Goal: Transaction & Acquisition: Purchase product/service

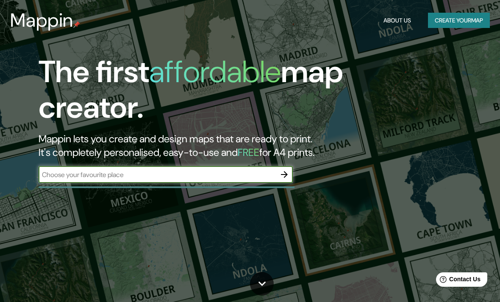
click at [463, 19] on button "Create your map" at bounding box center [459, 21] width 62 height 16
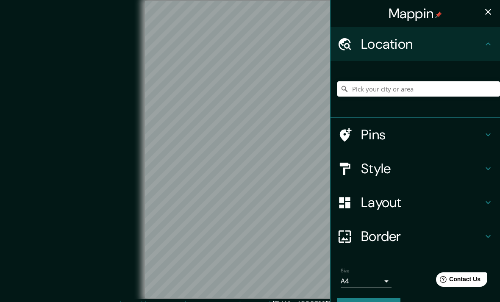
click at [439, 228] on h4 "Border" at bounding box center [422, 236] width 122 height 17
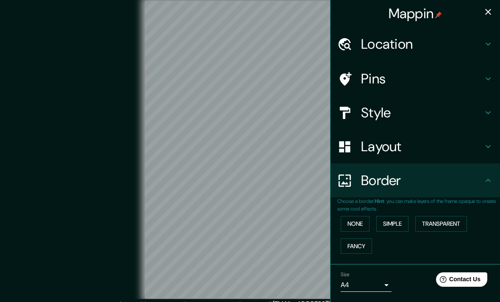
click at [469, 168] on div "Border" at bounding box center [414, 181] width 169 height 34
click at [464, 154] on div "Layout" at bounding box center [414, 147] width 169 height 34
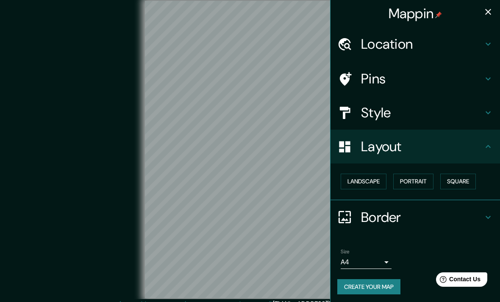
click at [374, 176] on button "Landscape" at bounding box center [364, 182] width 46 height 16
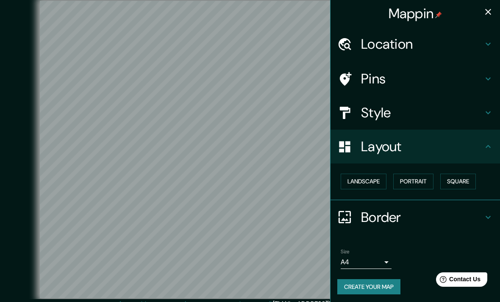
click at [425, 185] on button "Portrait" at bounding box center [413, 182] width 40 height 16
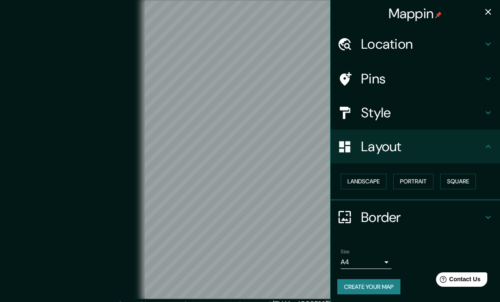
click at [466, 185] on button "Square" at bounding box center [458, 182] width 36 height 16
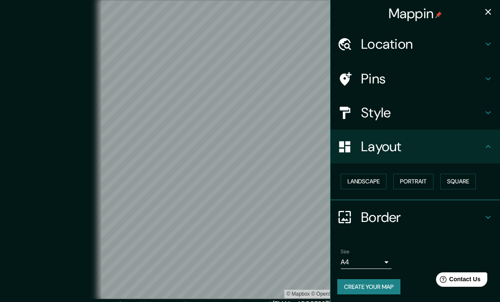
click at [357, 185] on button "Landscape" at bounding box center [364, 182] width 46 height 16
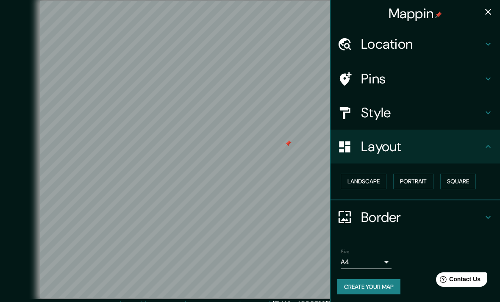
click at [489, 9] on icon "button" at bounding box center [488, 12] width 10 height 10
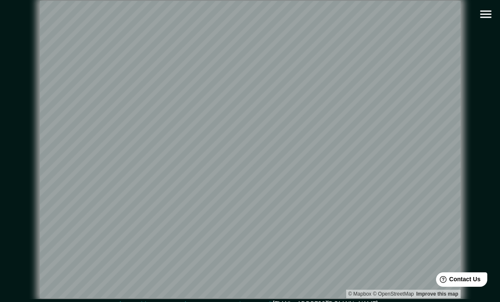
click at [479, 11] on icon "button" at bounding box center [485, 14] width 15 height 15
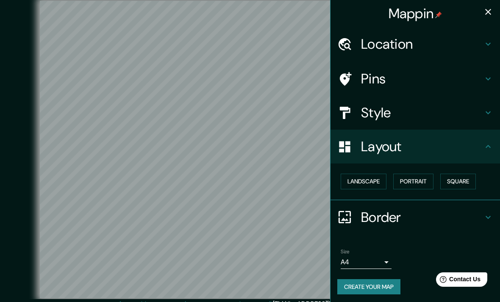
click at [463, 113] on h4 "Style" at bounding box center [422, 112] width 122 height 17
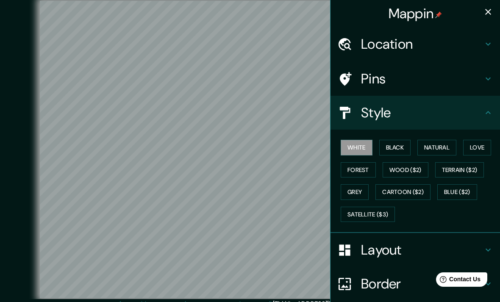
click at [388, 214] on button "Satellite ($3)" at bounding box center [368, 215] width 54 height 16
click at [368, 150] on button "White" at bounding box center [357, 148] width 32 height 16
click at [386, 208] on button "Satellite ($3)" at bounding box center [368, 215] width 54 height 16
click at [387, 211] on button "Satellite ($3)" at bounding box center [368, 215] width 54 height 16
click at [373, 210] on button "Satellite ($3)" at bounding box center [368, 215] width 54 height 16
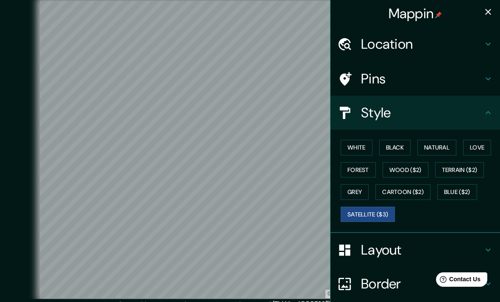
click at [374, 211] on button "Satellite ($3)" at bounding box center [368, 215] width 54 height 16
click at [355, 141] on button "White" at bounding box center [357, 148] width 32 height 16
click at [352, 153] on button "White" at bounding box center [357, 148] width 32 height 16
click at [369, 211] on button "Satellite ($3)" at bounding box center [368, 215] width 54 height 16
click at [360, 187] on button "Grey" at bounding box center [355, 192] width 28 height 16
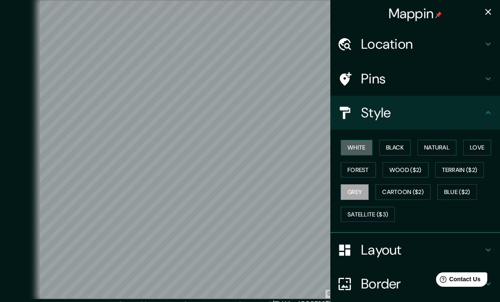
click at [362, 144] on button "White" at bounding box center [357, 148] width 32 height 16
click at [369, 215] on button "Satellite ($3)" at bounding box center [368, 215] width 54 height 16
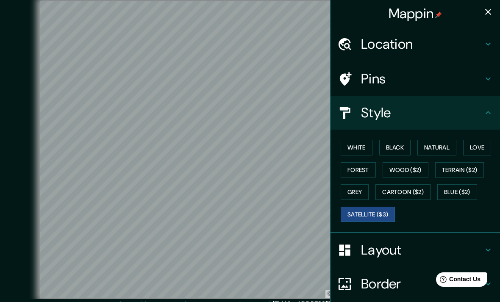
click at [367, 148] on button "White" at bounding box center [357, 148] width 32 height 16
click at [369, 166] on button "Forest" at bounding box center [358, 170] width 35 height 16
click at [408, 145] on button "Black" at bounding box center [395, 148] width 32 height 16
click at [444, 148] on button "Natural" at bounding box center [436, 148] width 39 height 16
click at [486, 145] on button "Love" at bounding box center [477, 148] width 28 height 16
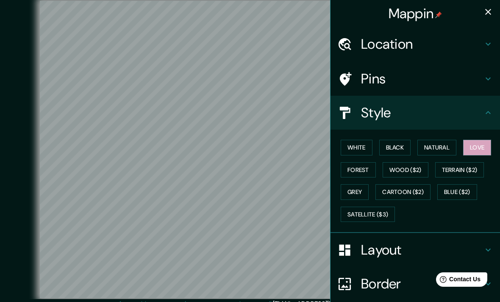
click at [371, 164] on button "Forest" at bounding box center [358, 170] width 35 height 16
click at [414, 166] on button "Wood ($2)" at bounding box center [406, 170] width 46 height 16
click at [473, 175] on button "Terrain ($2)" at bounding box center [459, 170] width 49 height 16
click at [362, 187] on button "Grey" at bounding box center [355, 192] width 28 height 16
click at [416, 187] on button "Cartoon ($2)" at bounding box center [402, 192] width 55 height 16
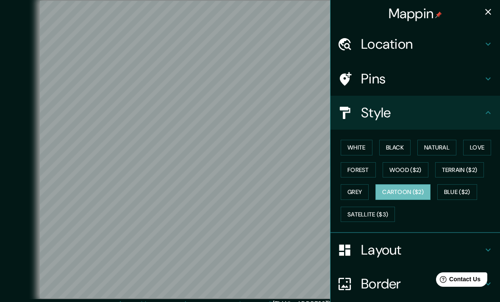
click at [372, 149] on button "White" at bounding box center [357, 148] width 32 height 16
